Goal: Book appointment/travel/reservation

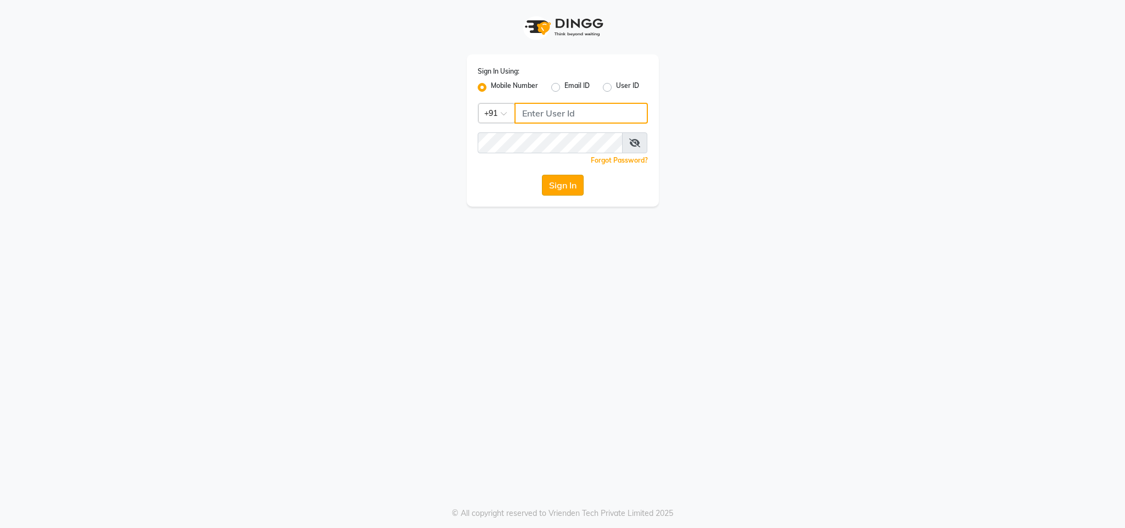
type input "8879743694"
click at [570, 180] on button "Sign In" at bounding box center [563, 185] width 42 height 21
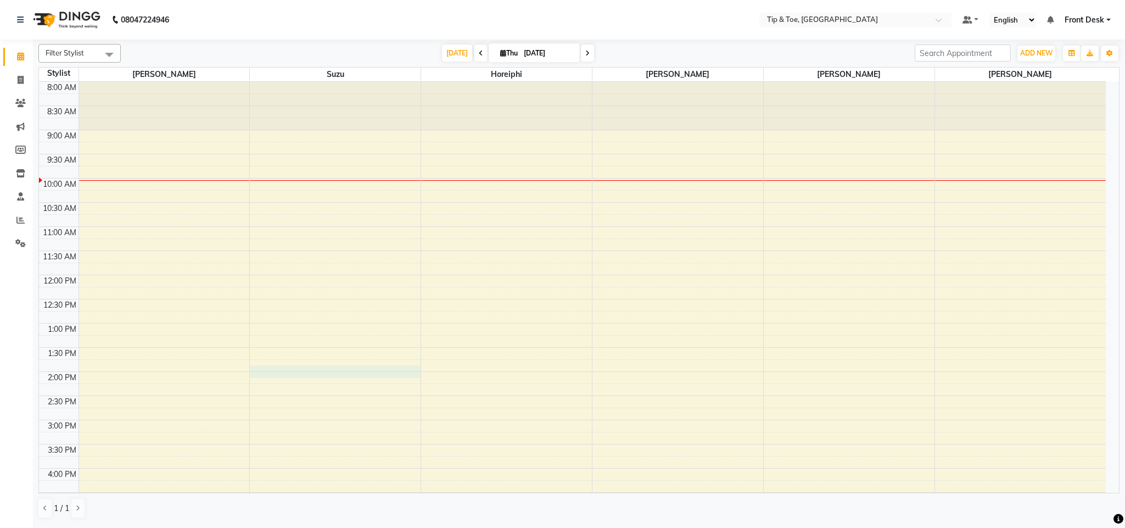
click at [318, 378] on div "8:00 AM 8:30 AM 9:00 AM 9:30 AM 10:00 AM 10:30 AM 11:00 AM 11:30 AM 12:00 PM 12…" at bounding box center [572, 396] width 1067 height 628
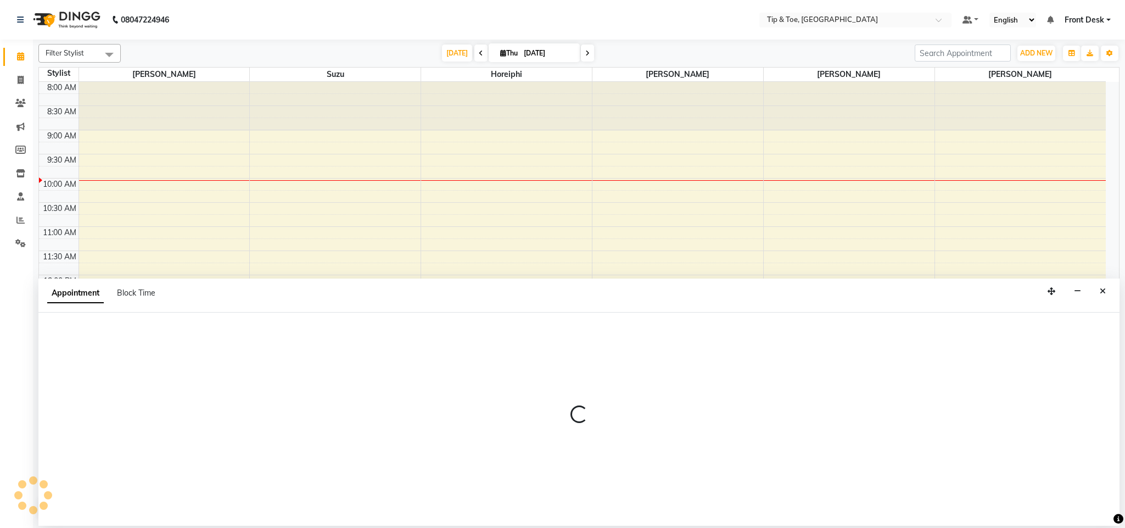
select select "38742"
select select "825"
select select "tentative"
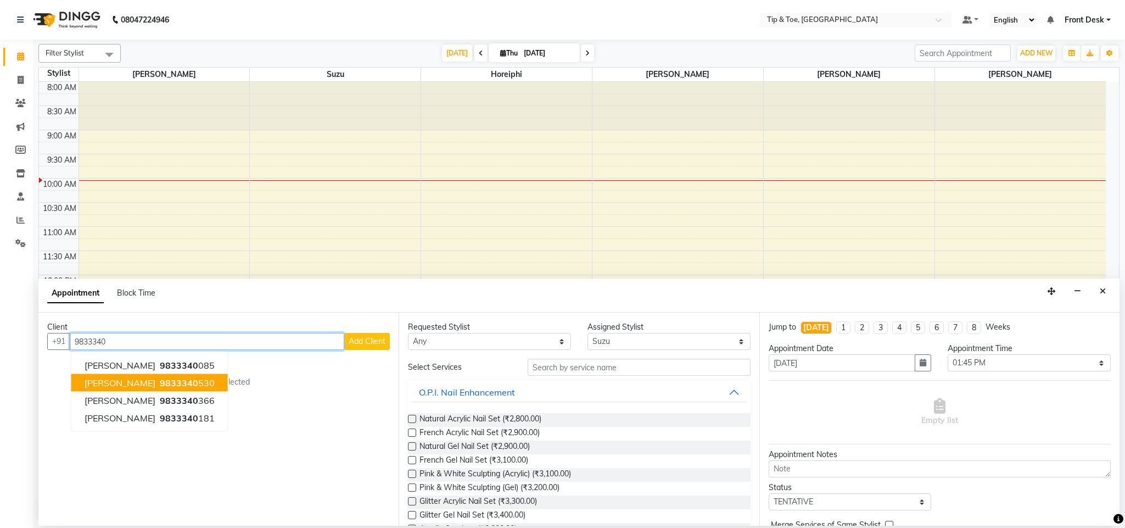
click at [160, 384] on span "9833340" at bounding box center [179, 382] width 38 height 11
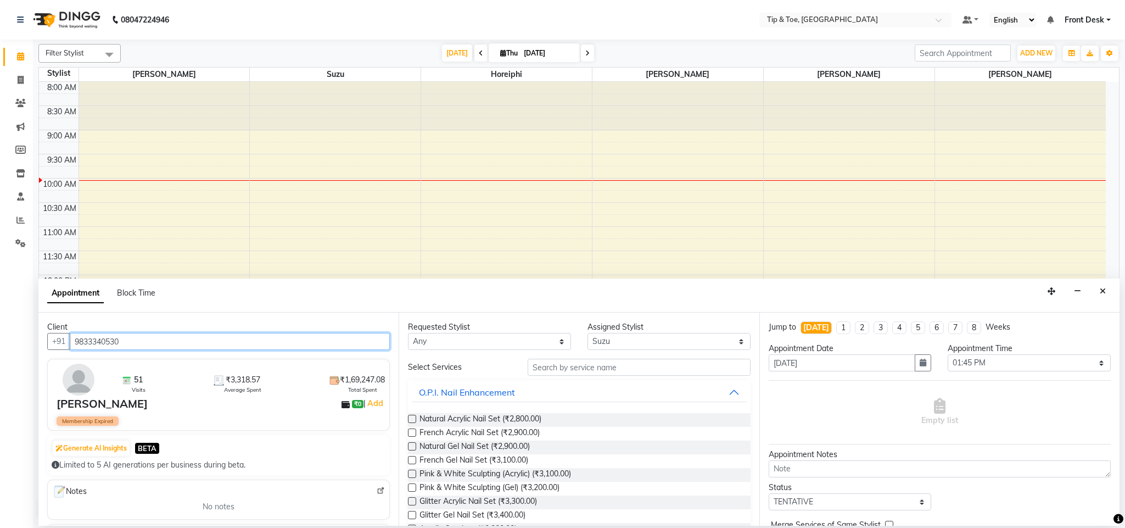
type input "9833340530"
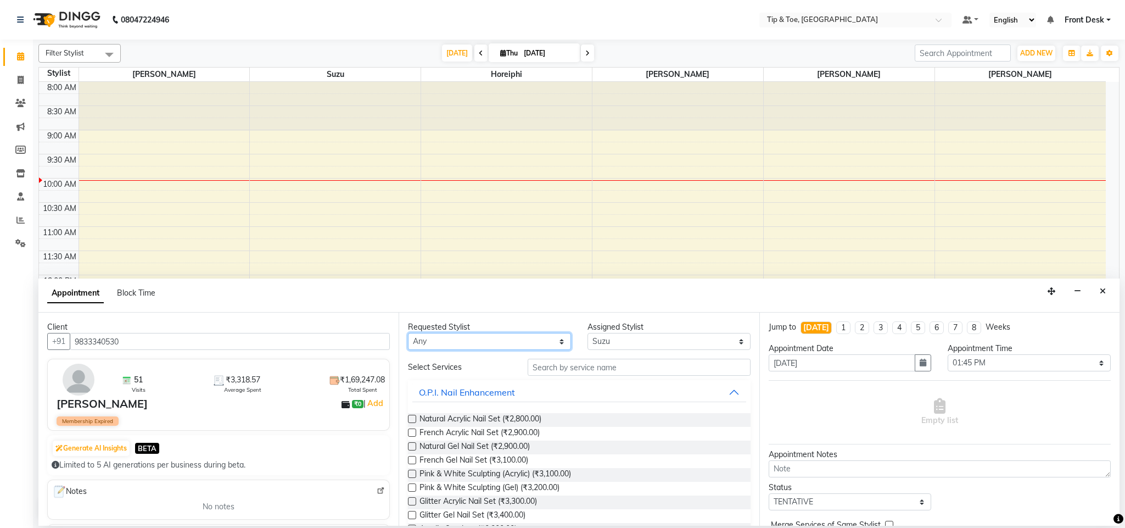
click at [460, 343] on select "Any [PERSON_NAME] Horeiphi [PERSON_NAME] [PERSON_NAME] Suzu" at bounding box center [489, 341] width 163 height 17
select select "38742"
click at [408, 333] on select "Any [PERSON_NAME] Horeiphi [PERSON_NAME] [PERSON_NAME] Suzu" at bounding box center [489, 341] width 163 height 17
click at [575, 363] on input "text" at bounding box center [639, 367] width 223 height 17
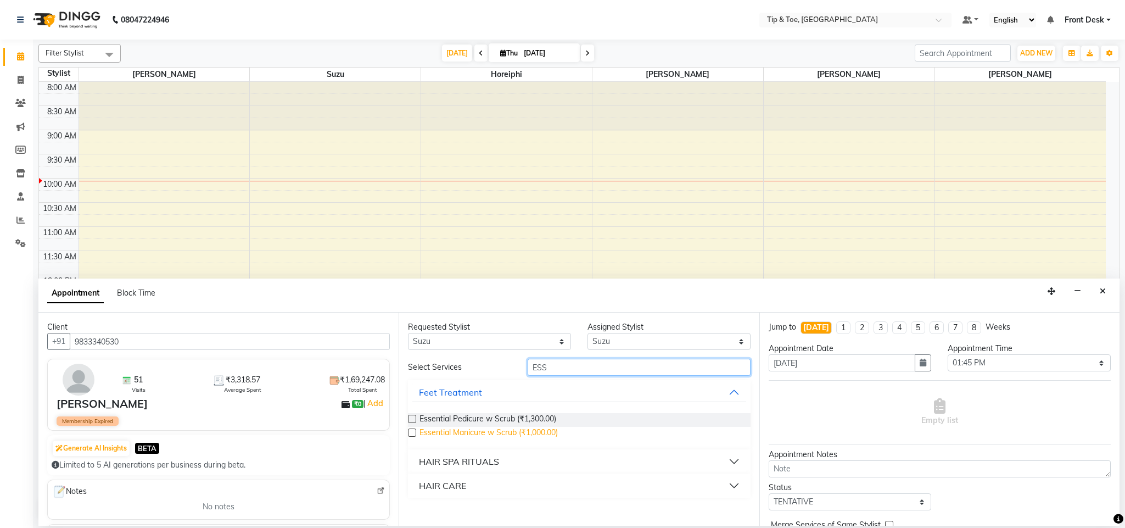
type input "ESS"
click at [483, 432] on span "Essential Manicure w Scrub (₹1,000.00)" at bounding box center [489, 434] width 138 height 14
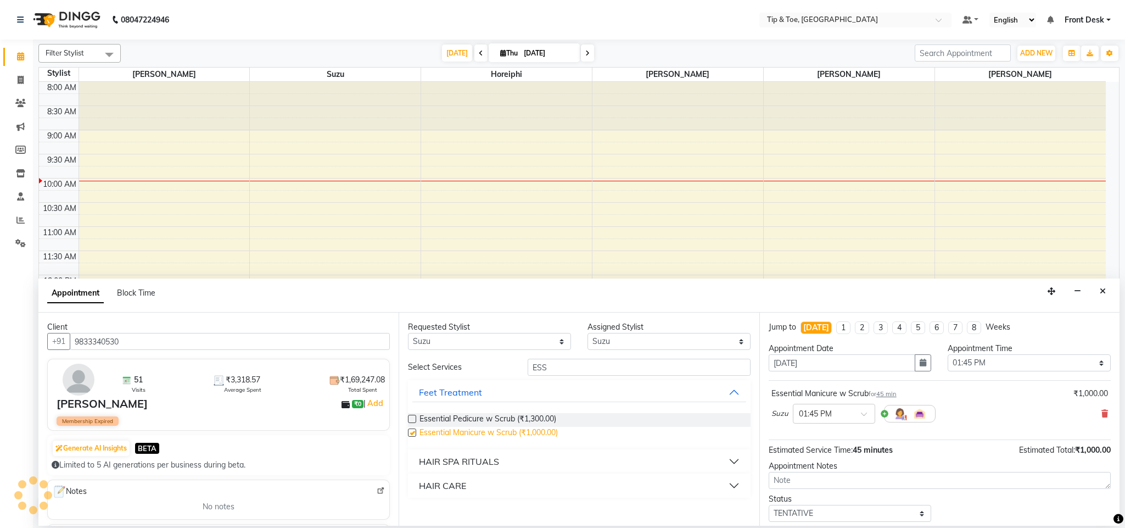
checkbox input "false"
click at [487, 338] on select "Any [PERSON_NAME] Horeiphi [PERSON_NAME] [PERSON_NAME] Suzu" at bounding box center [489, 341] width 163 height 17
select select "38703"
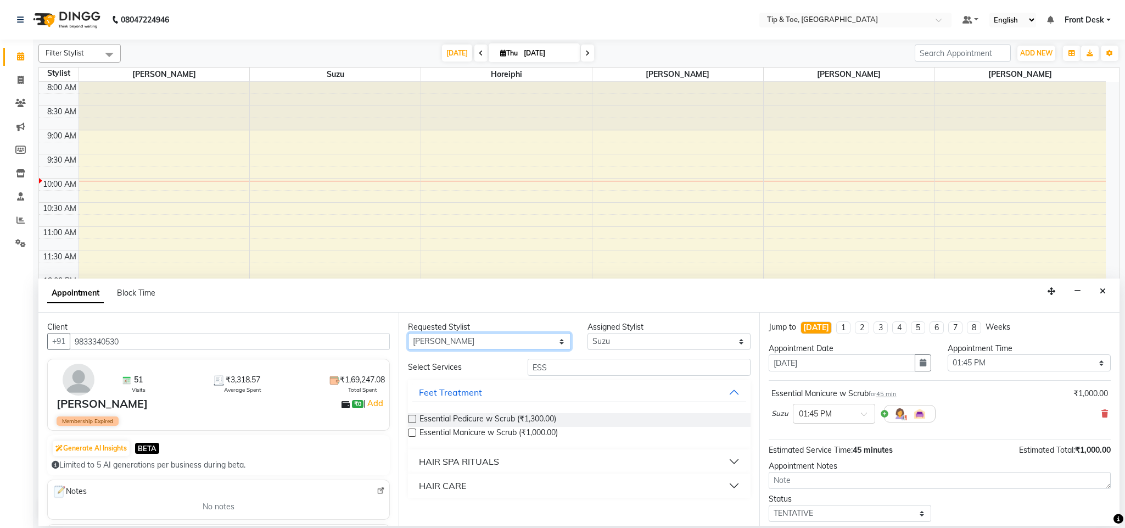
click at [408, 333] on select "Any [PERSON_NAME] Horeiphi [PERSON_NAME] [PERSON_NAME] Suzu" at bounding box center [489, 341] width 163 height 17
select select "38703"
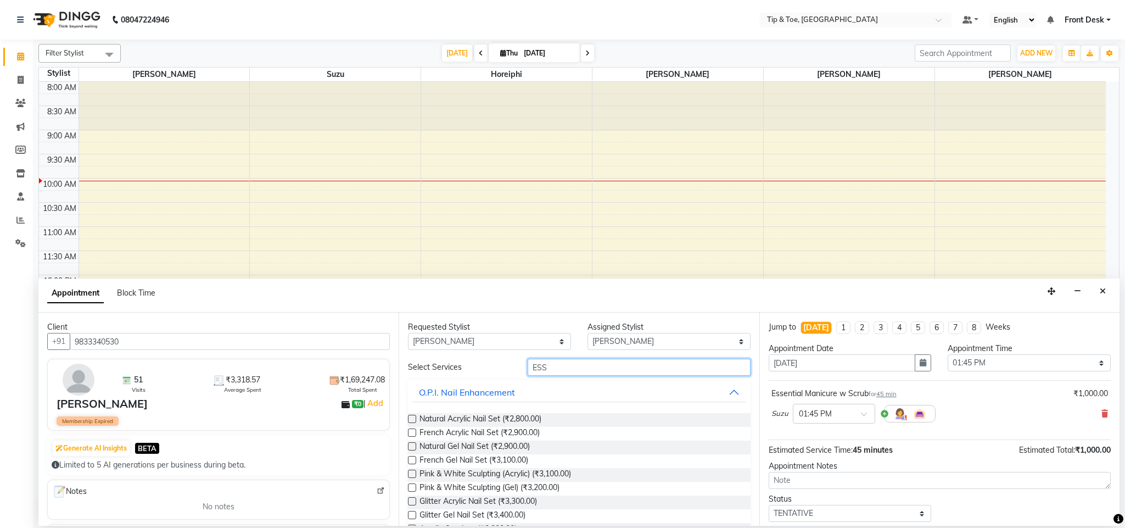
click at [562, 370] on input "ESS" at bounding box center [639, 367] width 223 height 17
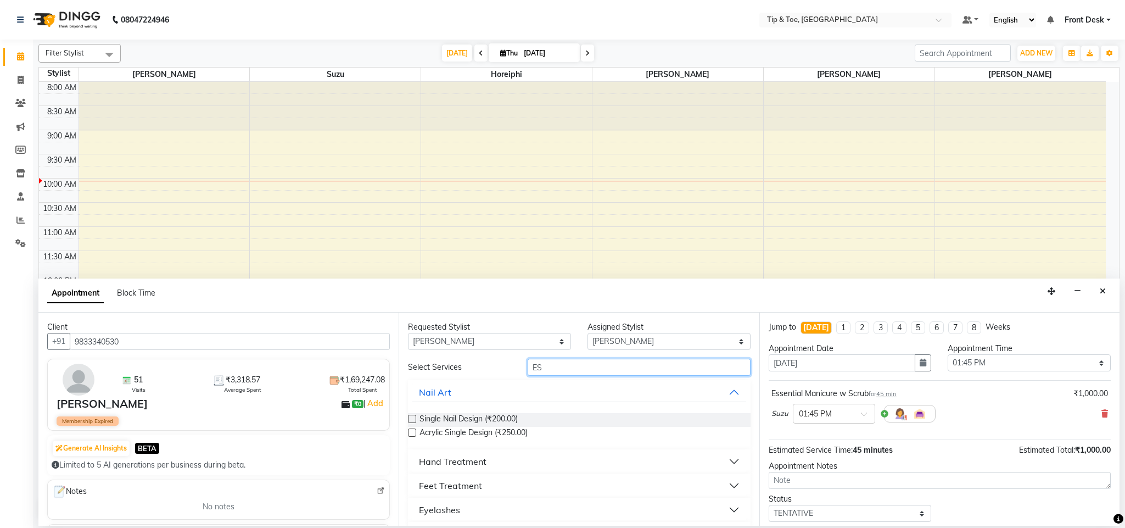
type input "ESS"
click at [486, 416] on span "Essential Pedicure w Scrub (₹1,300.00)" at bounding box center [488, 420] width 137 height 14
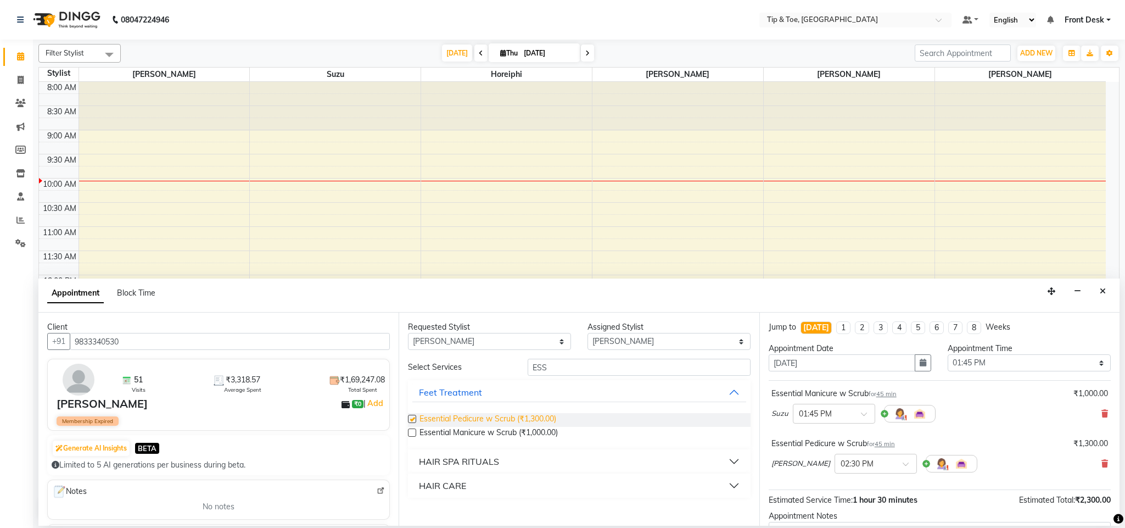
checkbox input "false"
click at [977, 366] on select "Select 09:00 AM 09:15 AM 09:30 AM 09:45 AM 10:00 AM 10:15 AM 10:30 AM 10:45 AM …" at bounding box center [1029, 362] width 163 height 17
select select "870"
click at [948, 355] on select "Select 09:00 AM 09:15 AM 09:30 AM 09:45 AM 10:00 AM 10:15 AM 10:30 AM 10:45 AM …" at bounding box center [1029, 362] width 163 height 17
click at [903, 465] on span at bounding box center [910, 467] width 14 height 12
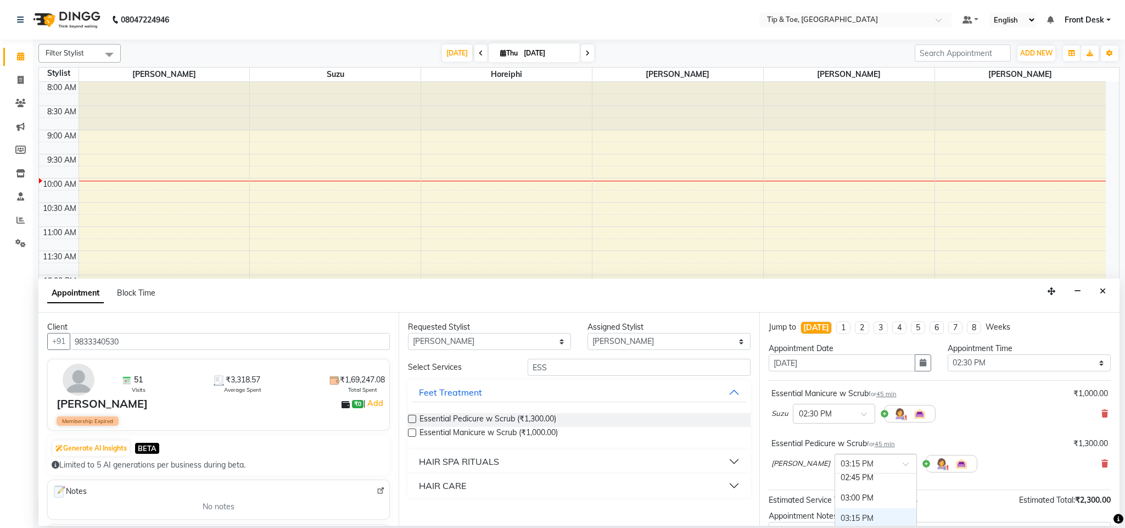
scroll to position [442, 0]
click at [835, 487] on div "02:30 PM" at bounding box center [875, 489] width 81 height 20
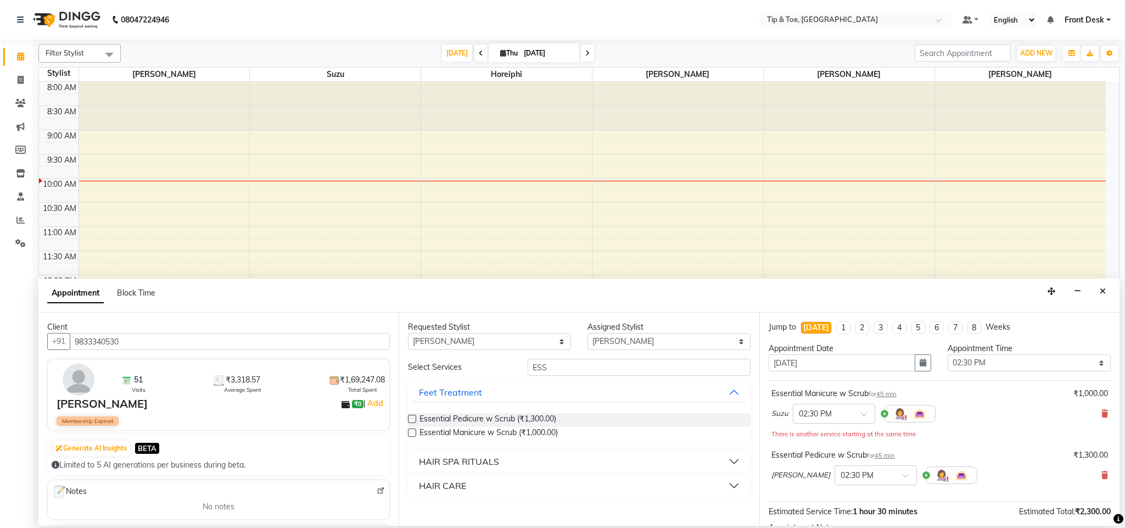
click at [953, 488] on div "[PERSON_NAME] × 02:30 PM" at bounding box center [940, 475] width 337 height 29
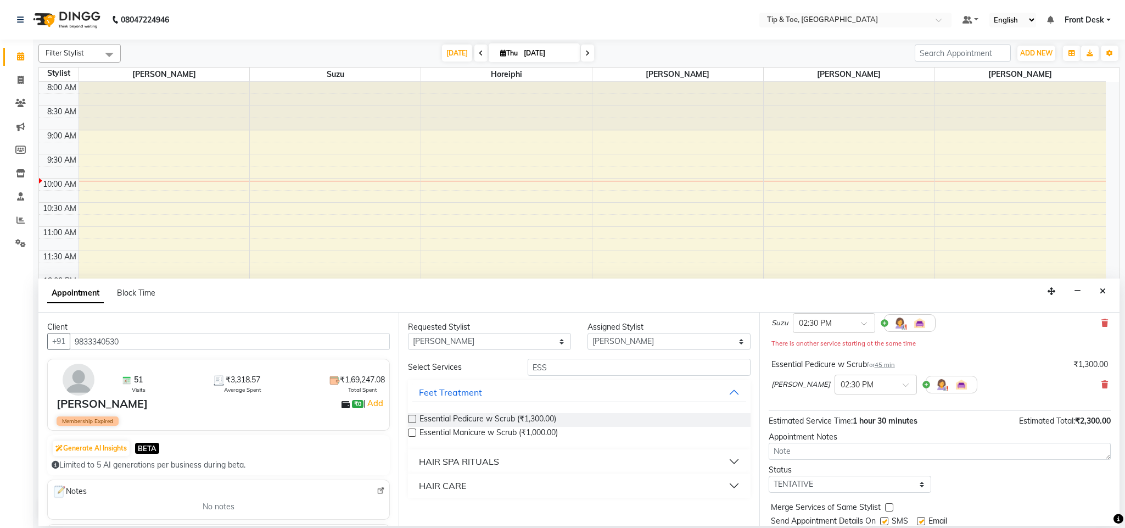
scroll to position [129, 0]
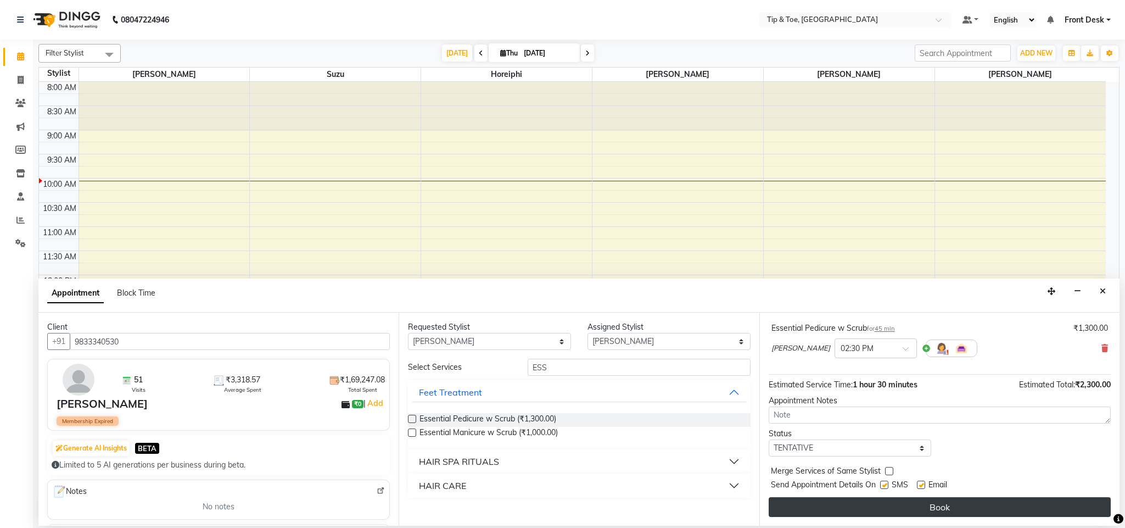
click at [956, 506] on button "Book" at bounding box center [940, 507] width 342 height 20
